Goal: Find contact information: Obtain details needed to contact an individual or organization

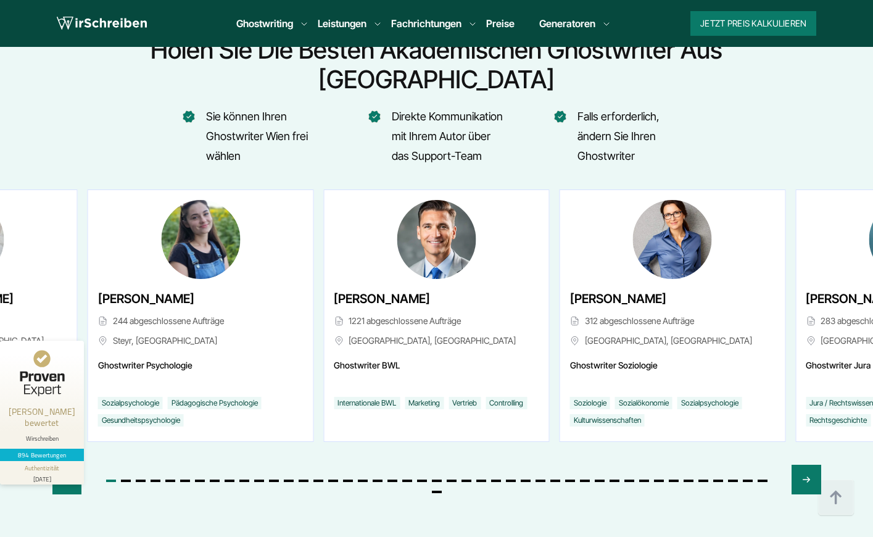
scroll to position [4657, 0]
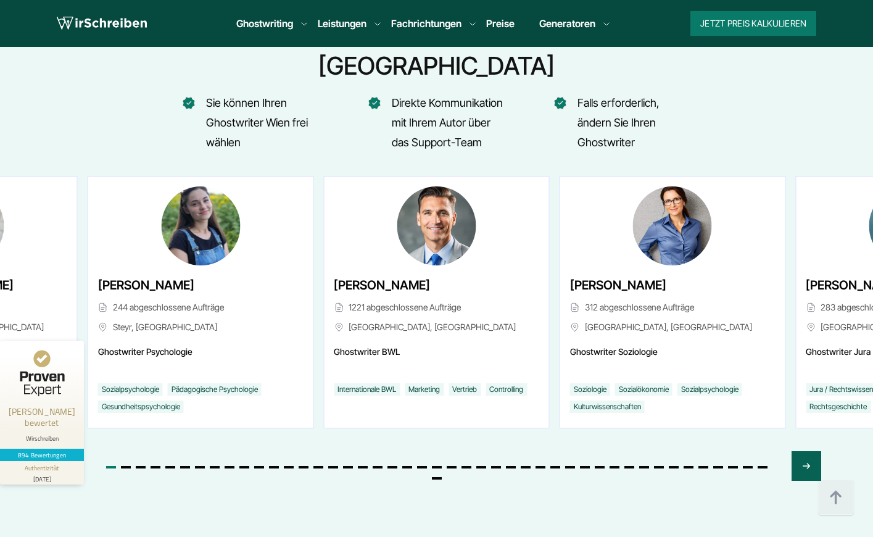
click at [806, 451] on icon "Next slide" at bounding box center [806, 466] width 10 height 30
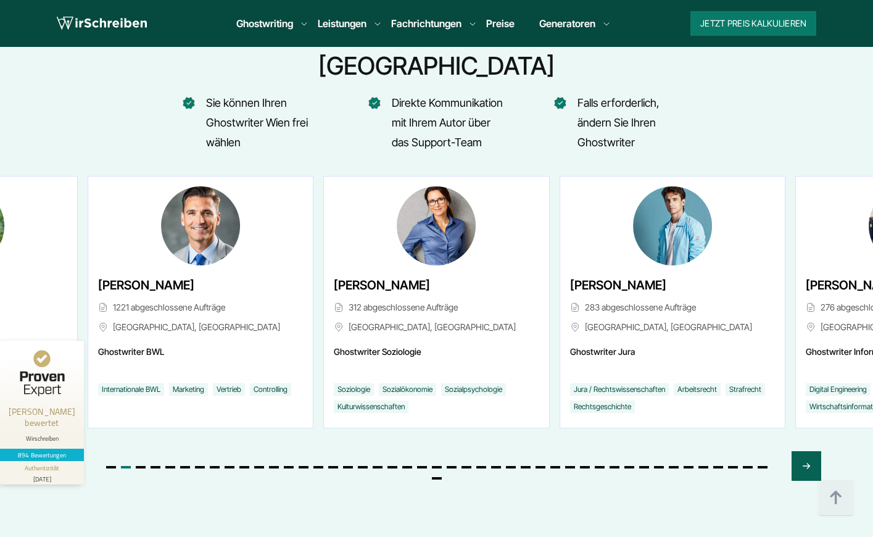
click at [806, 451] on icon "Next slide" at bounding box center [806, 466] width 10 height 30
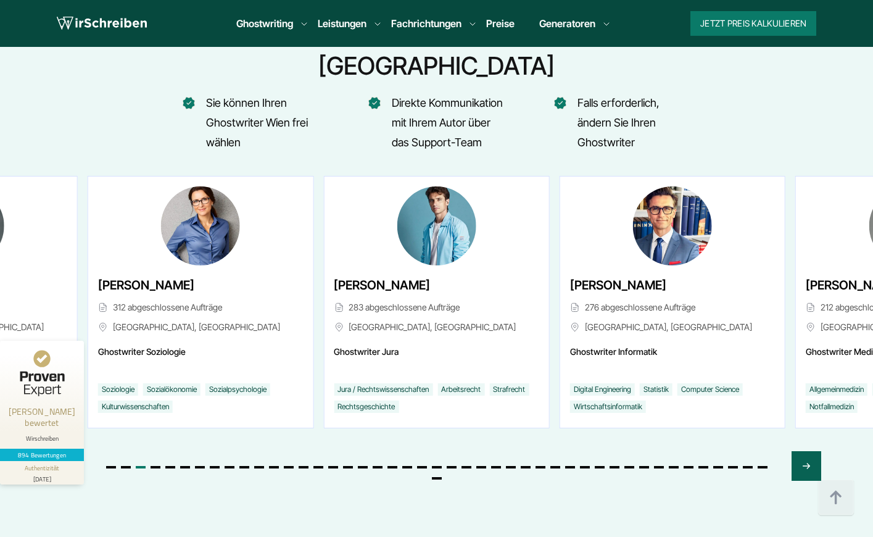
click at [806, 451] on icon "Next slide" at bounding box center [806, 466] width 10 height 30
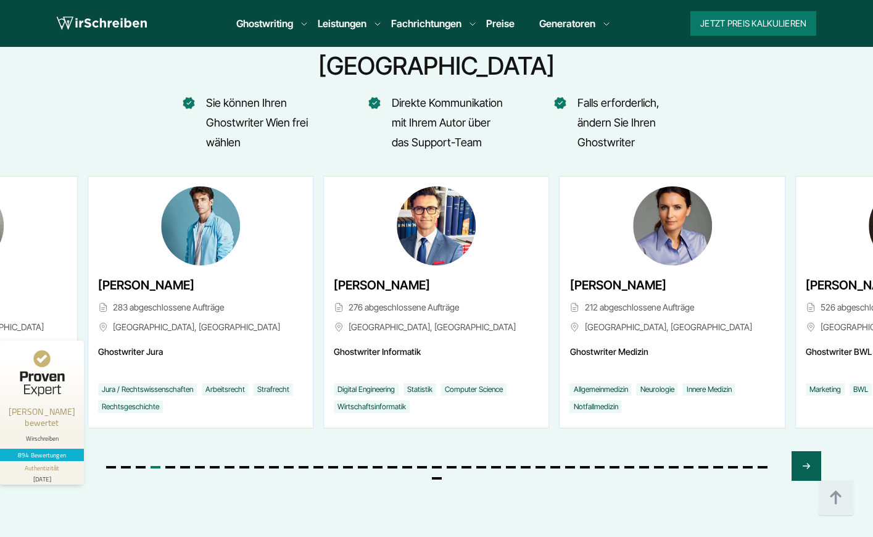
click at [806, 451] on icon "Next slide" at bounding box center [806, 466] width 10 height 30
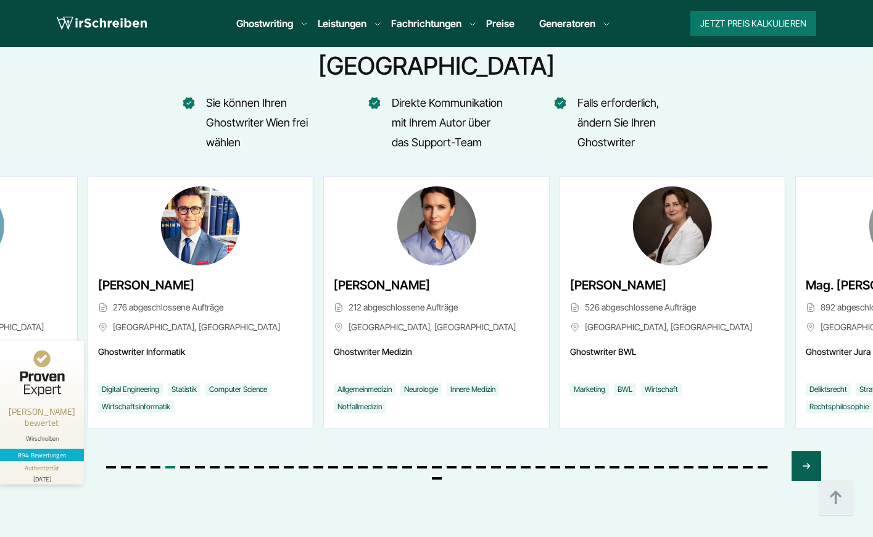
click at [806, 451] on icon "Next slide" at bounding box center [806, 466] width 10 height 30
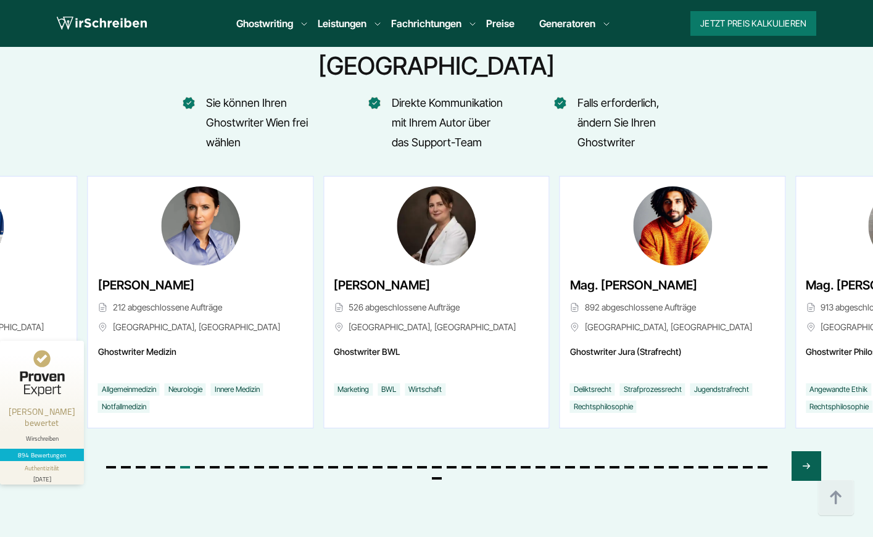
click at [806, 451] on icon "Next slide" at bounding box center [806, 466] width 10 height 30
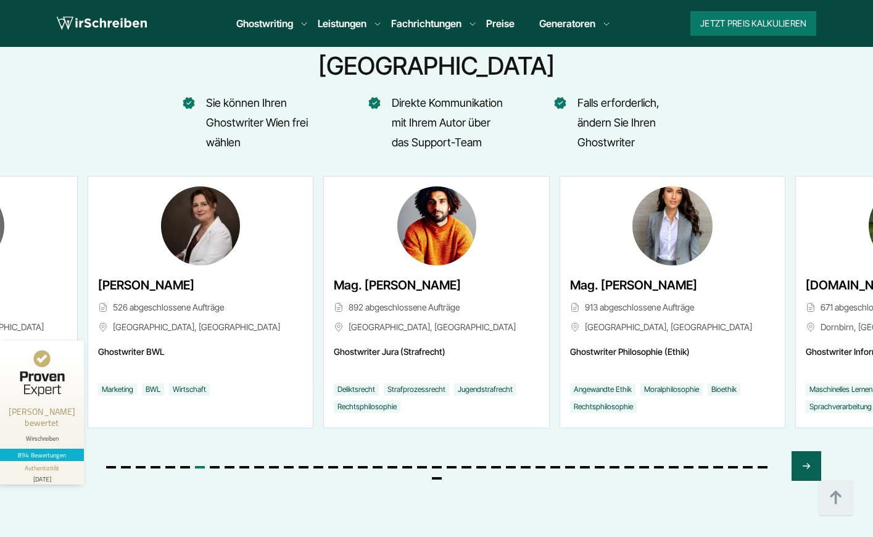
click at [806, 451] on icon "Next slide" at bounding box center [806, 466] width 10 height 30
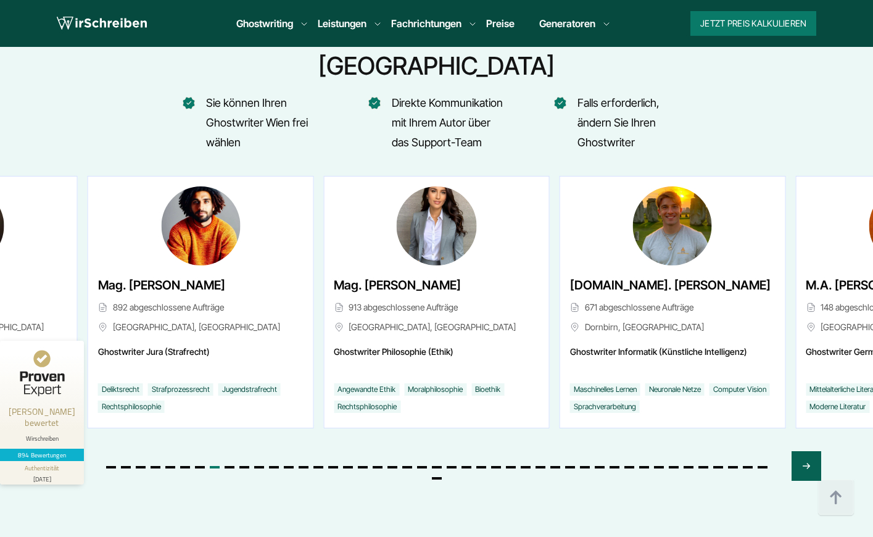
click at [806, 451] on icon "Next slide" at bounding box center [806, 466] width 10 height 30
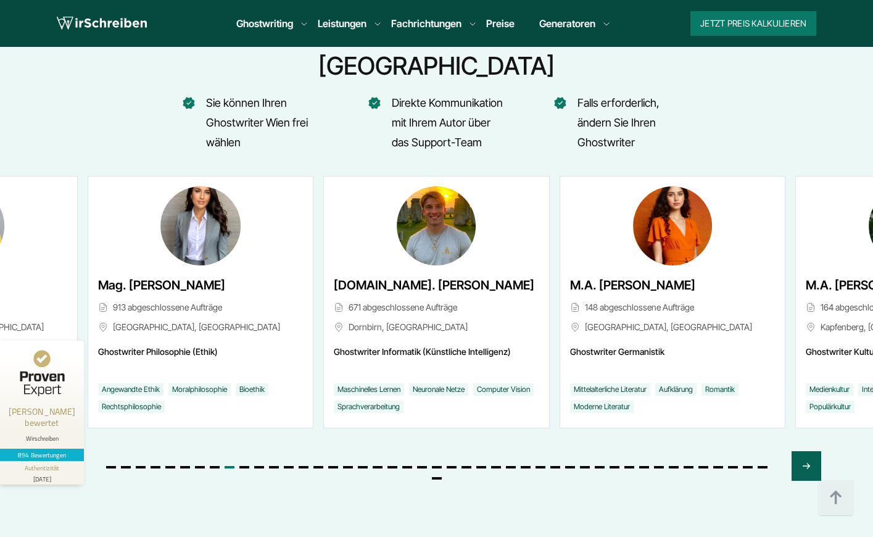
click at [806, 451] on icon "Next slide" at bounding box center [806, 466] width 10 height 30
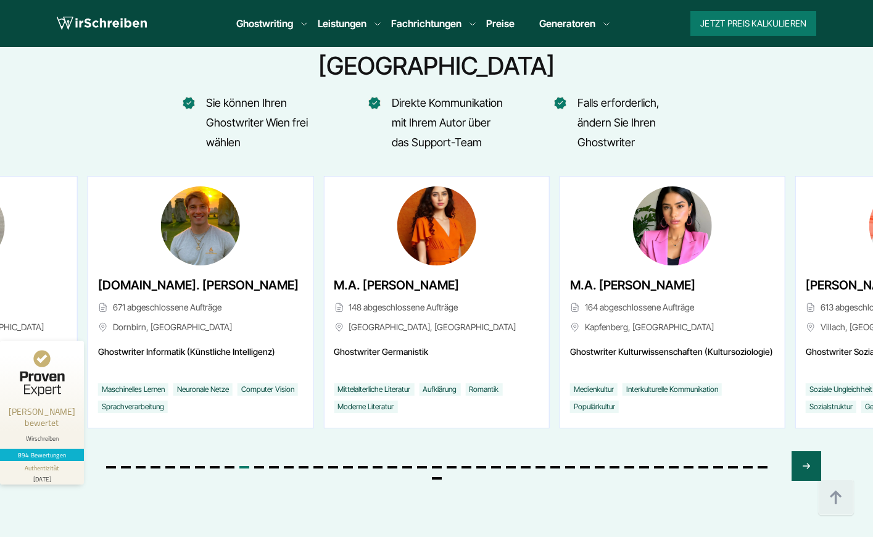
click at [806, 451] on icon "Next slide" at bounding box center [806, 466] width 10 height 30
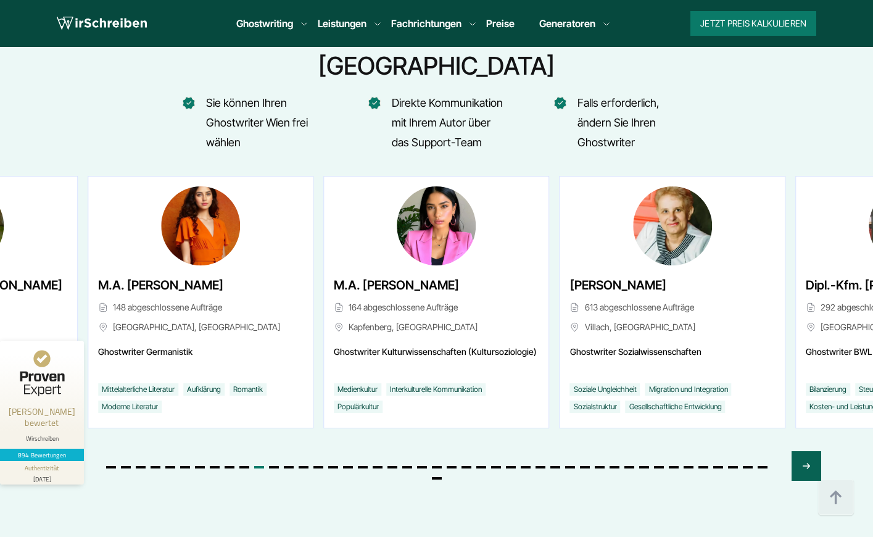
click at [806, 451] on icon "Next slide" at bounding box center [806, 466] width 10 height 30
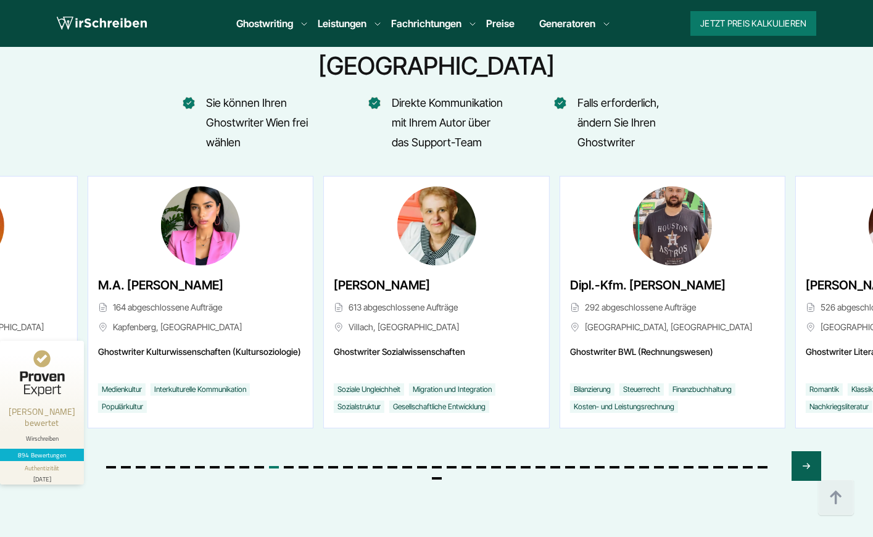
click at [806, 451] on icon "Next slide" at bounding box center [806, 466] width 10 height 30
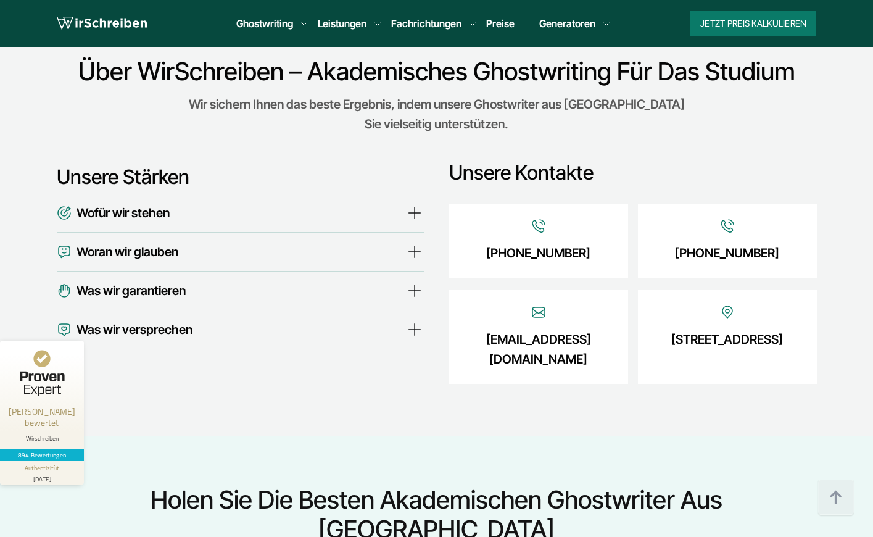
scroll to position [4260, 0]
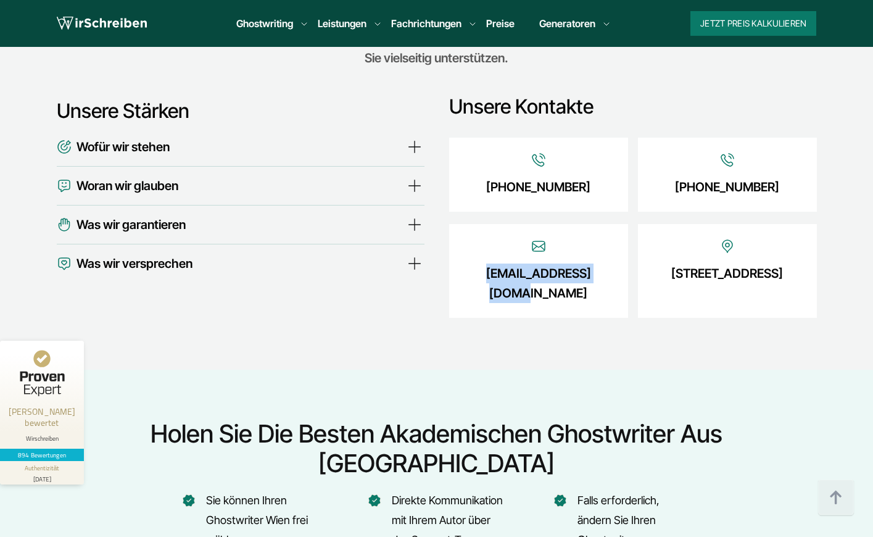
drag, startPoint x: 605, startPoint y: 252, endPoint x: 478, endPoint y: 255, distance: 127.1
click at [478, 255] on div "[EMAIL_ADDRESS][DOMAIN_NAME]" at bounding box center [538, 271] width 179 height 94
copy link "[EMAIL_ADDRESS][DOMAIN_NAME]"
